Goal: Find specific page/section: Find specific page/section

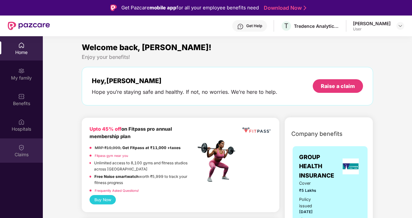
click at [15, 154] on div "Claims" at bounding box center [21, 155] width 43 height 6
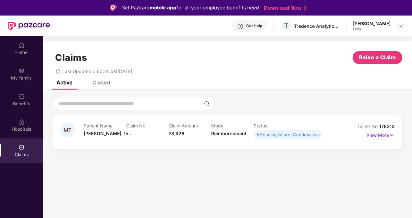
click at [103, 86] on div "Closed" at bounding box center [96, 83] width 27 height 14
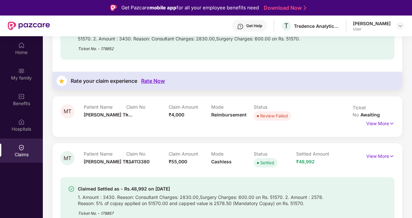
click at [410, 75] on div "MT Patient Name [PERSON_NAME]... Claim No 134539706 Claim Amount ₹55,000 Mode C…" at bounding box center [227, 108] width 369 height 294
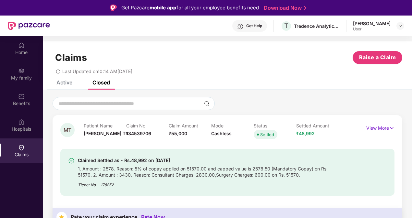
click at [65, 86] on div "Active" at bounding box center [60, 83] width 26 height 14
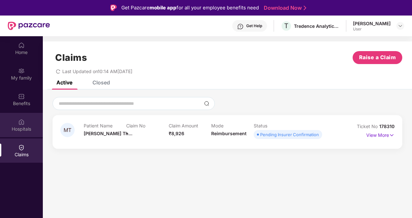
click at [27, 128] on div "Hospitals" at bounding box center [21, 129] width 43 height 6
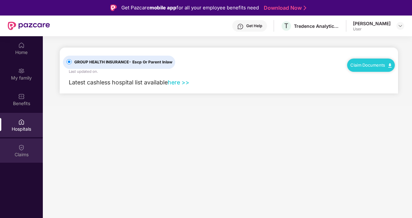
click at [22, 146] on img at bounding box center [21, 148] width 6 height 6
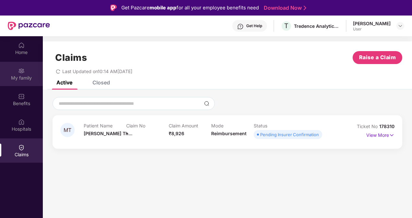
click at [21, 70] on img at bounding box center [21, 71] width 6 height 6
